Goal: Transaction & Acquisition: Purchase product/service

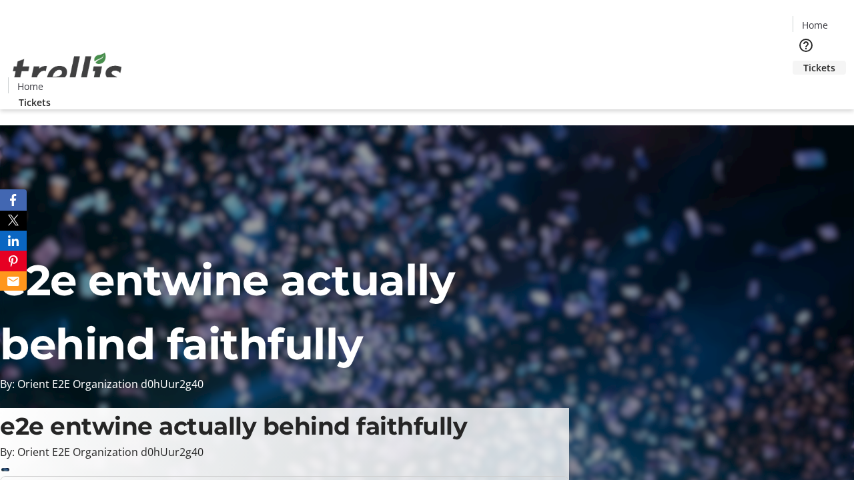
click at [803, 61] on span "Tickets" at bounding box center [819, 68] width 32 height 14
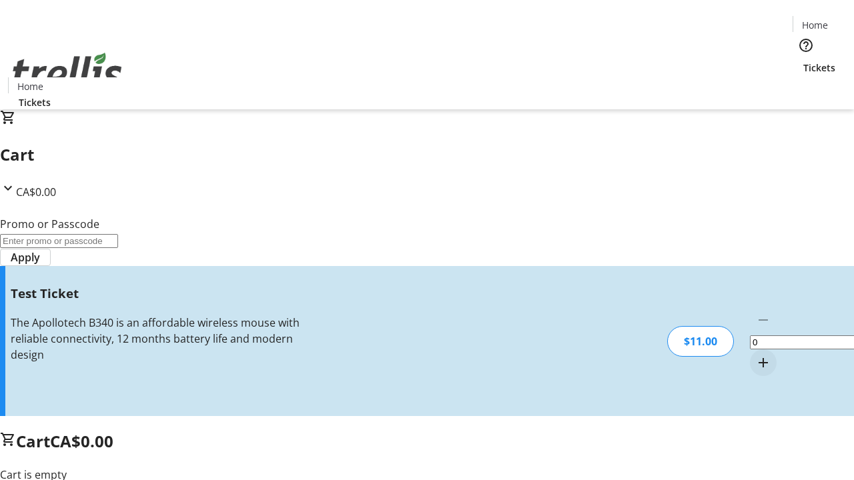
click at [755, 355] on mat-icon "Increment by one" at bounding box center [763, 363] width 16 height 16
type input "1"
type input "UNLOCK"
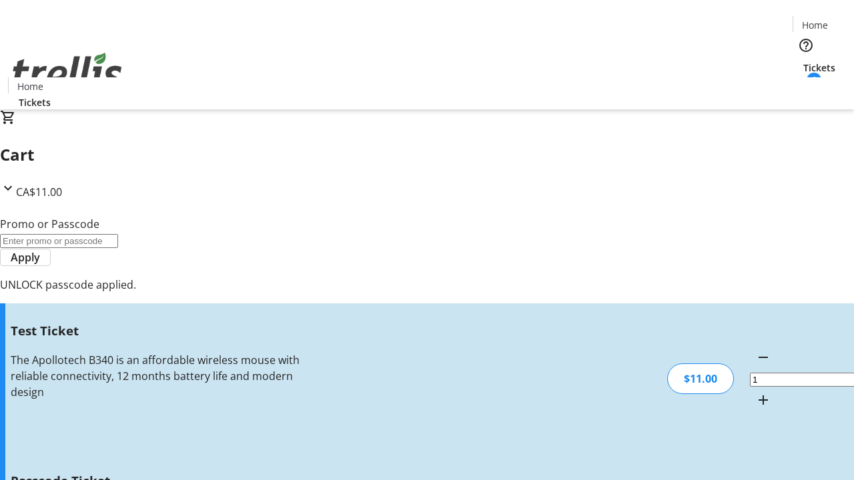
type input "5"
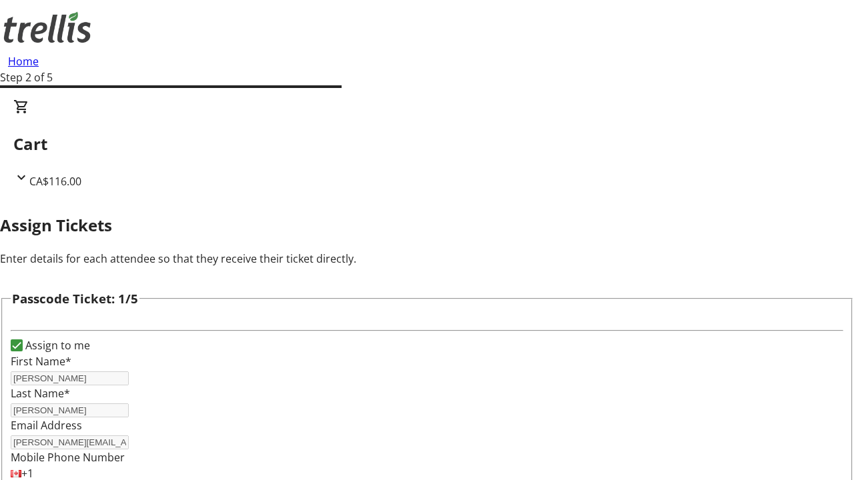
type input "[PERSON_NAME]"
type input "Rollin"
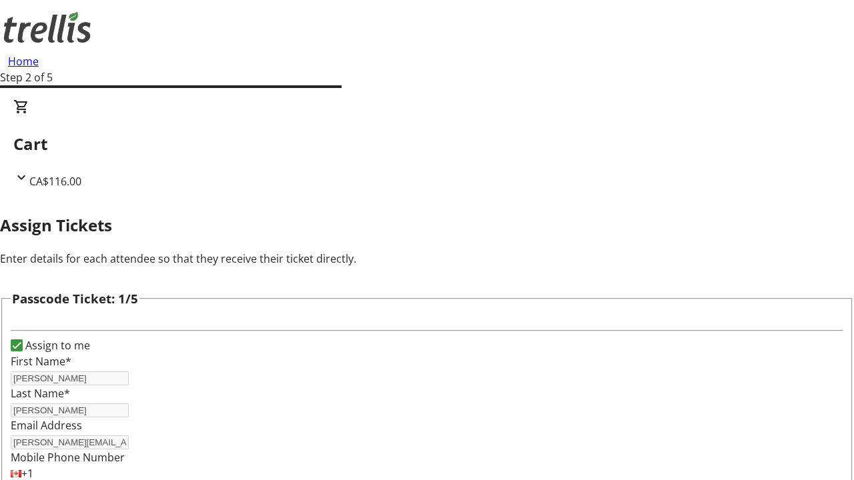
scroll to position [1297, 0]
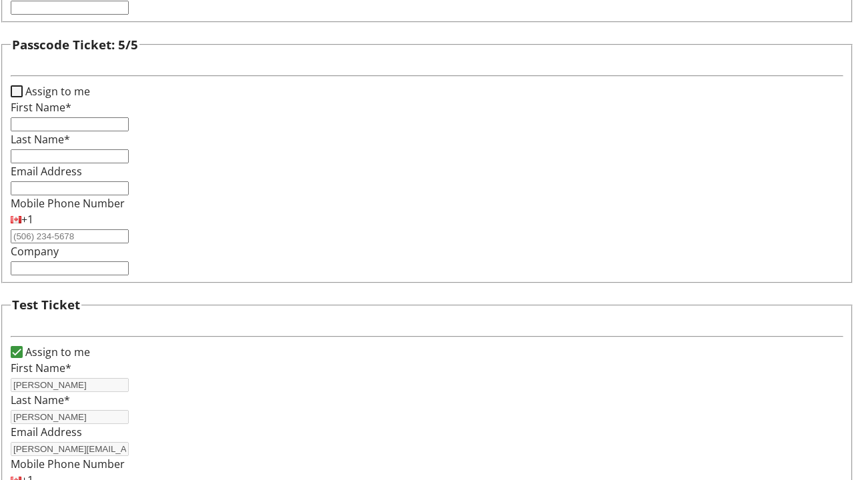
type input "Reinger"
click at [23, 97] on input "Assign to me" at bounding box center [17, 91] width 12 height 12
checkbox input "true"
type input "[PERSON_NAME]"
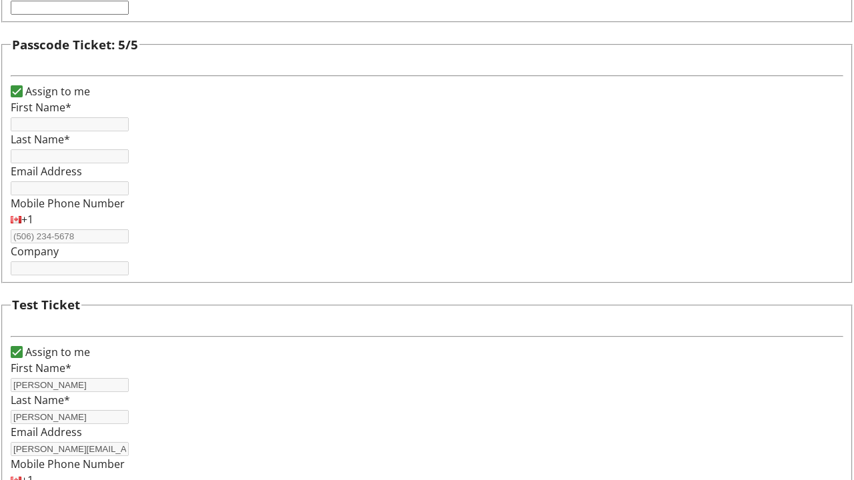
type input "[PERSON_NAME]"
type input "[PERSON_NAME][EMAIL_ADDRESS][DOMAIN_NAME]"
